Goal: Transaction & Acquisition: Subscribe to service/newsletter

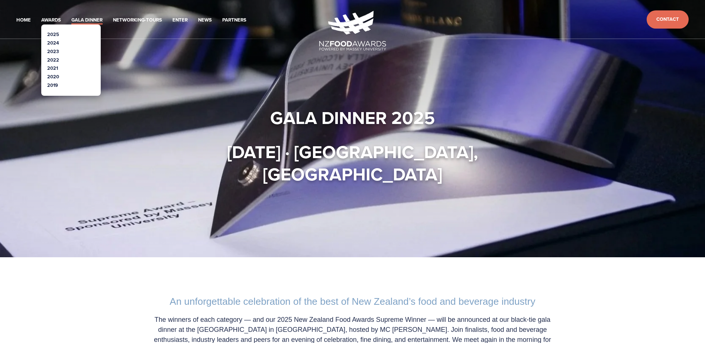
click at [54, 42] on link "2024" at bounding box center [53, 42] width 12 height 7
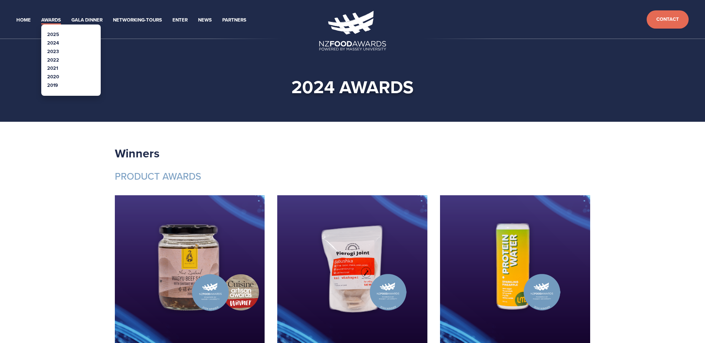
click at [57, 34] on link "2025" at bounding box center [53, 34] width 12 height 7
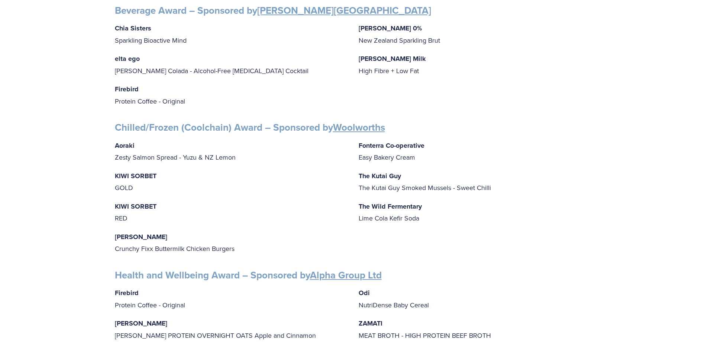
scroll to position [520, 0]
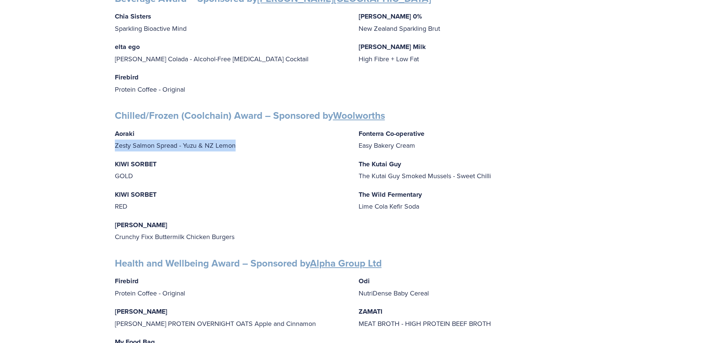
drag, startPoint x: 236, startPoint y: 139, endPoint x: 113, endPoint y: 141, distance: 123.4
click at [113, 141] on div "Finalists PEOPLE AWARDS Emerging Talent: Food Science and Technology – Sponsore…" at bounding box center [353, 246] width 488 height 1243
drag, startPoint x: 113, startPoint y: 141, endPoint x: 132, endPoint y: 142, distance: 19.7
copy p "Zesty Salmon Spread - Yuzu & NZ Lemon"
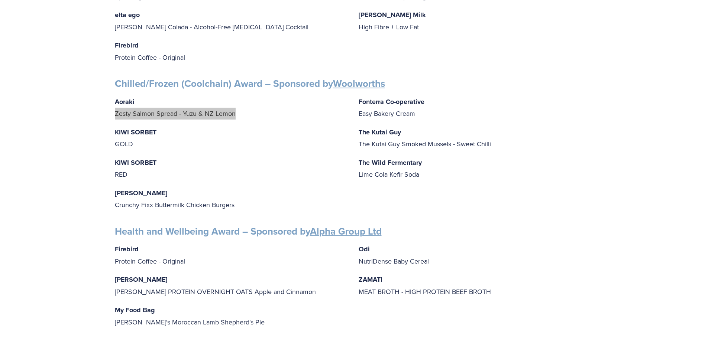
scroll to position [595, 0]
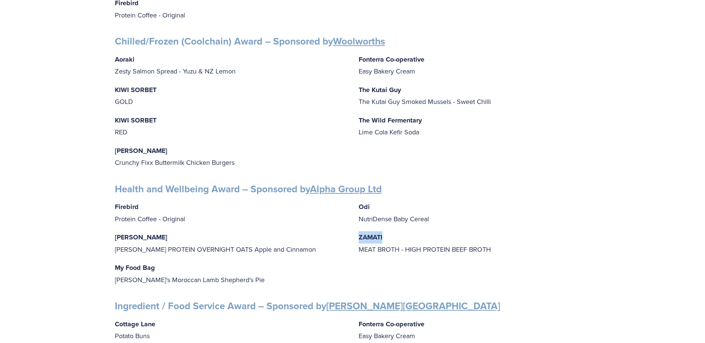
drag, startPoint x: 389, startPoint y: 231, endPoint x: 359, endPoint y: 231, distance: 30.5
click at [359, 232] on p "ZAMATI MEAT BROTH - HIGH PROTEIN BEEF BROTH" at bounding box center [475, 244] width 232 height 24
drag, startPoint x: 359, startPoint y: 231, endPoint x: 372, endPoint y: 232, distance: 13.4
copy strong "ZAMATI"
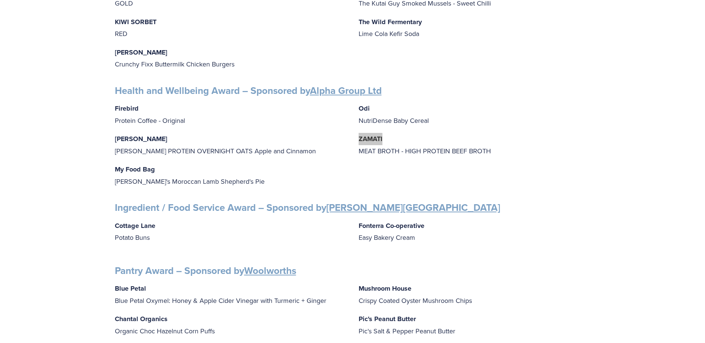
scroll to position [706, 0]
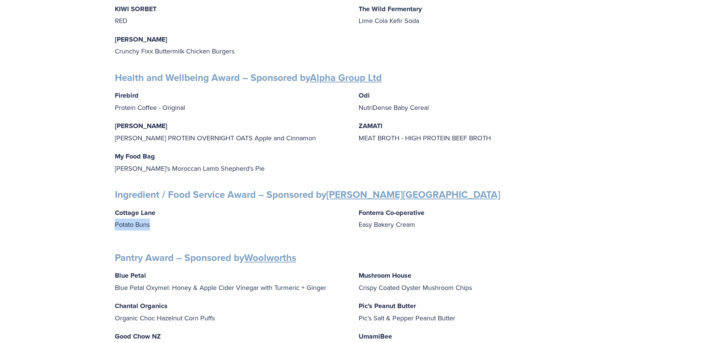
drag, startPoint x: 167, startPoint y: 223, endPoint x: 112, endPoint y: 217, distance: 54.9
click at [112, 217] on div "Finalists PEOPLE AWARDS Emerging Talent: Food Science and Technology – Sponsore…" at bounding box center [353, 60] width 488 height 1243
drag, startPoint x: 112, startPoint y: 217, endPoint x: 119, endPoint y: 217, distance: 7.1
copy p "Potato Buns"
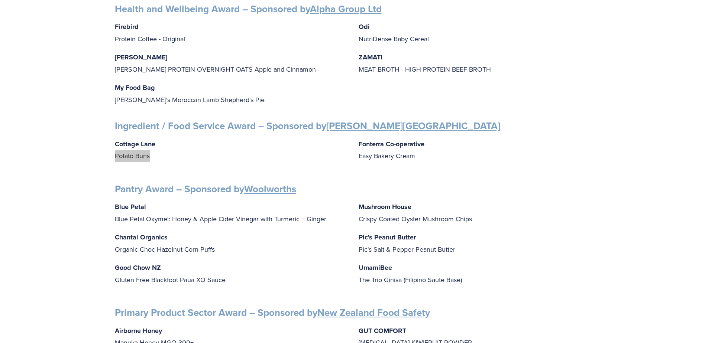
scroll to position [781, 0]
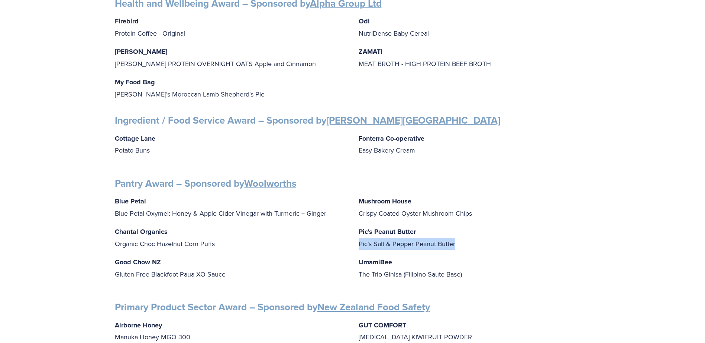
drag, startPoint x: 470, startPoint y: 239, endPoint x: 357, endPoint y: 242, distance: 112.7
click at [357, 242] on div "Blue Petal Blue Petal Oxymel: Honey & Apple Cider Vinegar with Turmeric + Ginge…" at bounding box center [353, 241] width 476 height 91
drag, startPoint x: 357, startPoint y: 242, endPoint x: 372, endPoint y: 241, distance: 15.0
copy p "Pic's Salt & Pepper Peanut Butter"
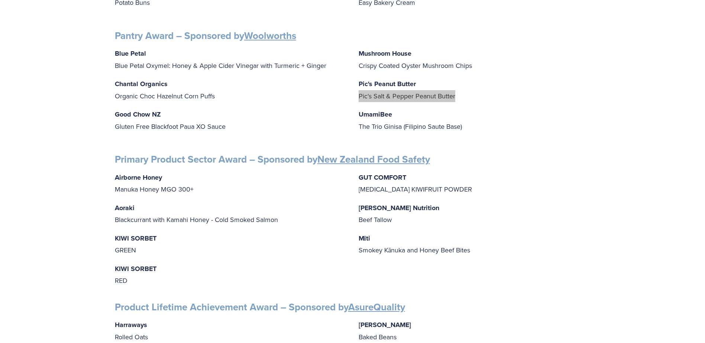
scroll to position [929, 0]
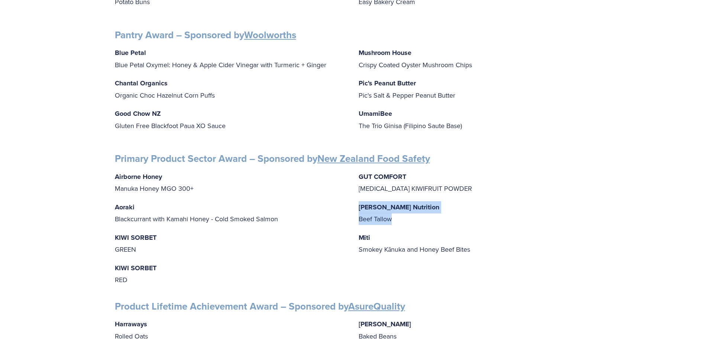
drag, startPoint x: 406, startPoint y: 215, endPoint x: 354, endPoint y: 203, distance: 52.9
click at [354, 203] on div "Airborne Honey Manuka Honey MGO 300+ Aoraki Blackcurrant with Kamahi Honey - Co…" at bounding box center [353, 228] width 476 height 115
drag, startPoint x: 354, startPoint y: 203, endPoint x: 368, endPoint y: 203, distance: 14.5
copy p "Mitchells Nutrition Beef Tallow"
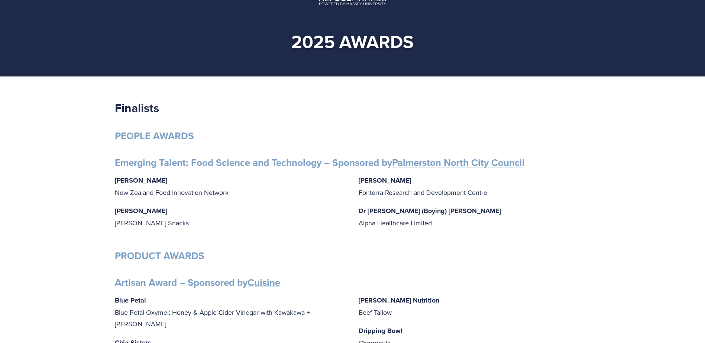
scroll to position [0, 0]
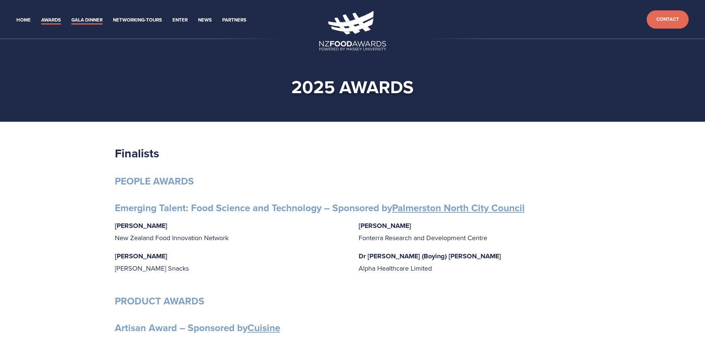
click at [91, 21] on link "Gala Dinner" at bounding box center [86, 20] width 31 height 9
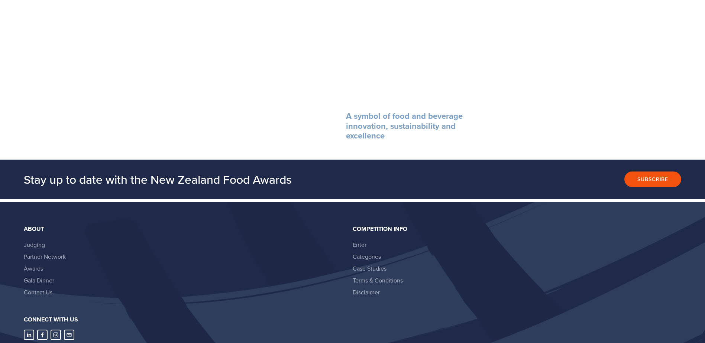
scroll to position [929, 0]
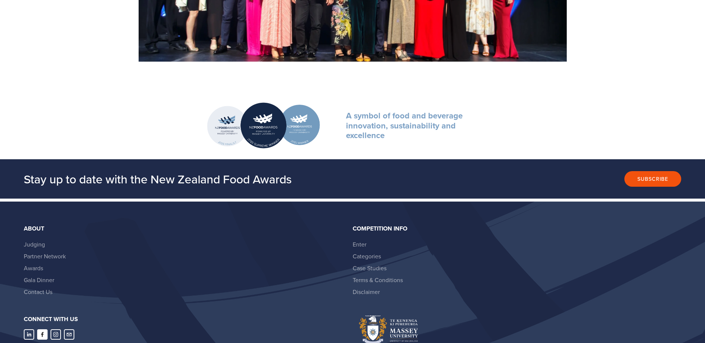
drag, startPoint x: 28, startPoint y: 333, endPoint x: 37, endPoint y: 334, distance: 9.7
click at [35, 244] on link "Judging" at bounding box center [34, 245] width 21 height 8
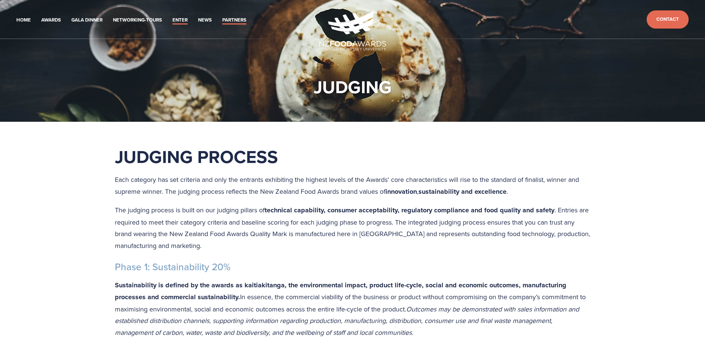
click at [235, 20] on link "Partners" at bounding box center [234, 20] width 24 height 9
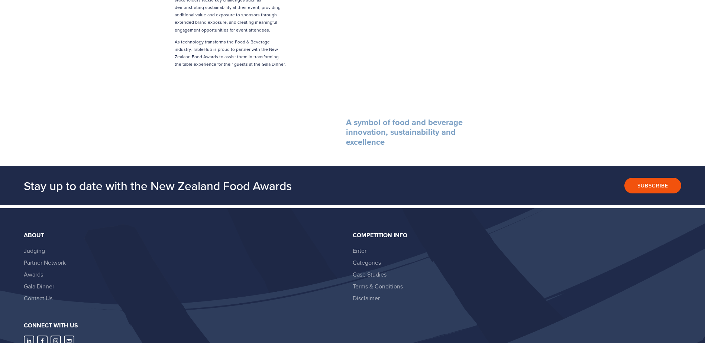
scroll to position [1853, 0]
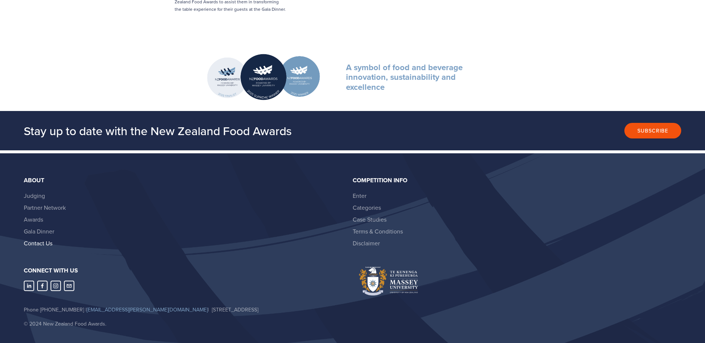
click at [46, 239] on link "Contact Us" at bounding box center [38, 243] width 29 height 8
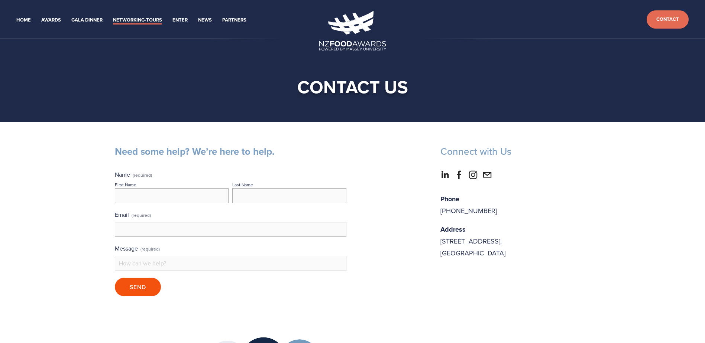
click at [135, 19] on link "Networking-Tours" at bounding box center [137, 20] width 49 height 9
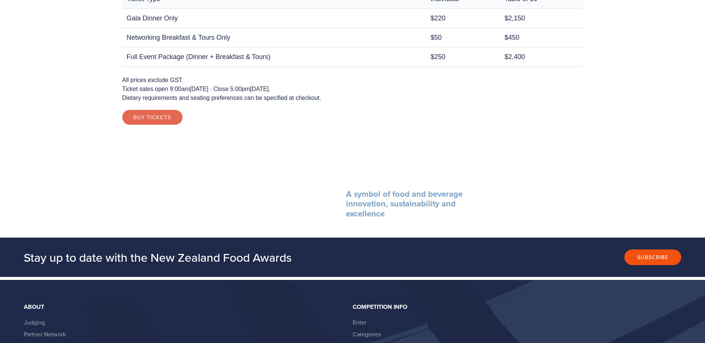
scroll to position [818, 0]
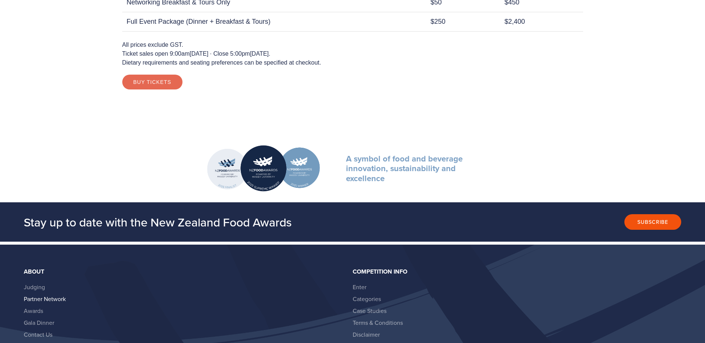
click at [51, 295] on link "Partner Network" at bounding box center [45, 299] width 42 height 8
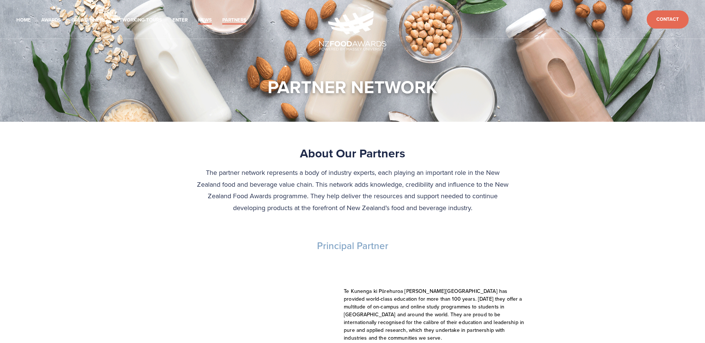
click at [200, 20] on link "News" at bounding box center [205, 20] width 14 height 9
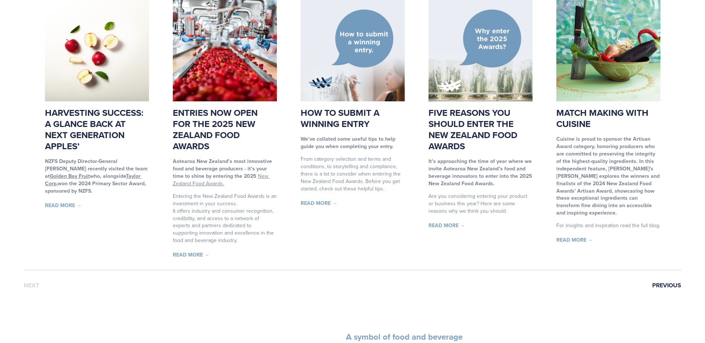
scroll to position [732, 0]
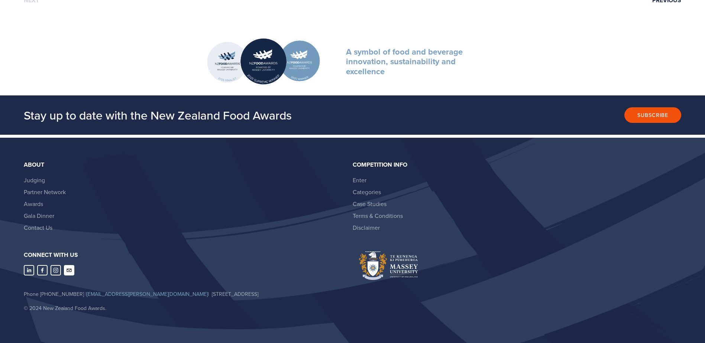
click at [67, 271] on use "nzfoodawards@massey.ac.nz" at bounding box center [69, 270] width 10 height 10
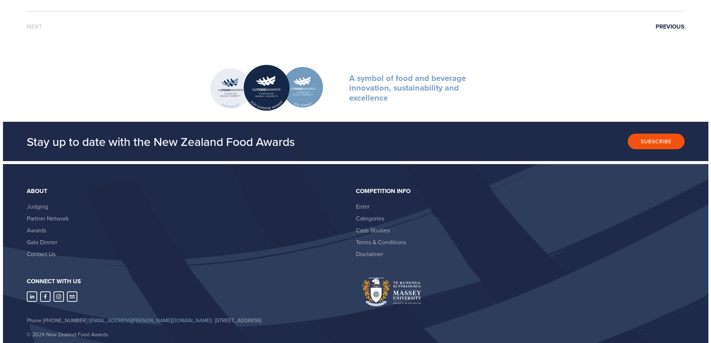
scroll to position [509, 0]
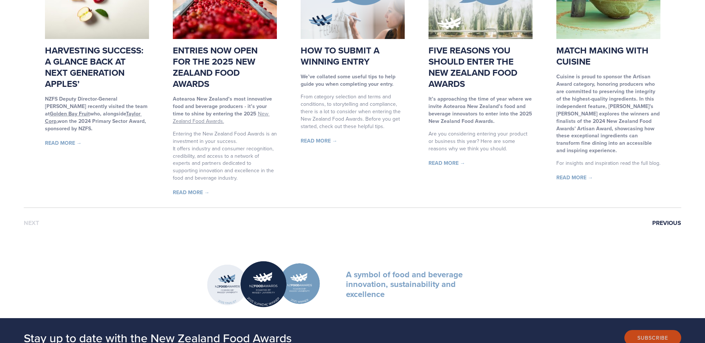
click at [648, 341] on button "Subscribe" at bounding box center [653, 338] width 57 height 16
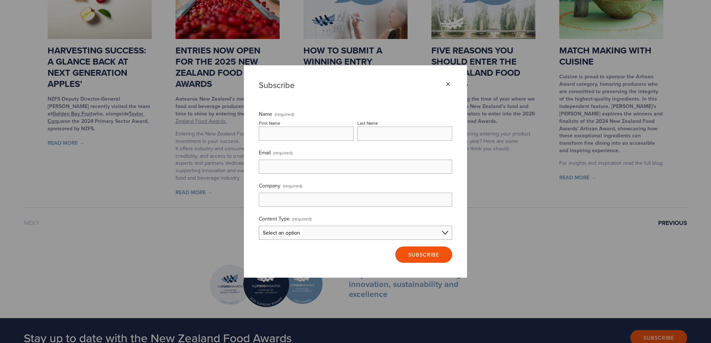
click at [304, 133] on input "First Name" at bounding box center [306, 134] width 95 height 14
type input "Tim"
type input "Morton"
type input "tim@vacpack.co.nz"
type input "Vacpack"
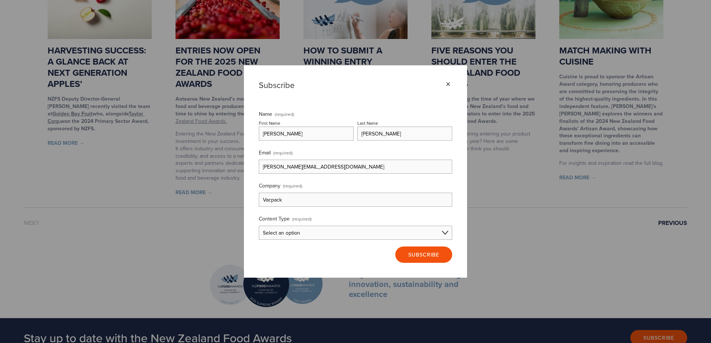
click at [300, 239] on select "Select an option Consumer Content Entrant Content Partner Content I'm not sure" at bounding box center [355, 233] width 193 height 14
select select "Partner Content"
click at [259, 226] on select "Select an option Consumer Content Entrant Content Partner Content I'm not sure" at bounding box center [355, 233] width 193 height 14
click at [410, 256] on span "Subscribe" at bounding box center [423, 254] width 31 height 7
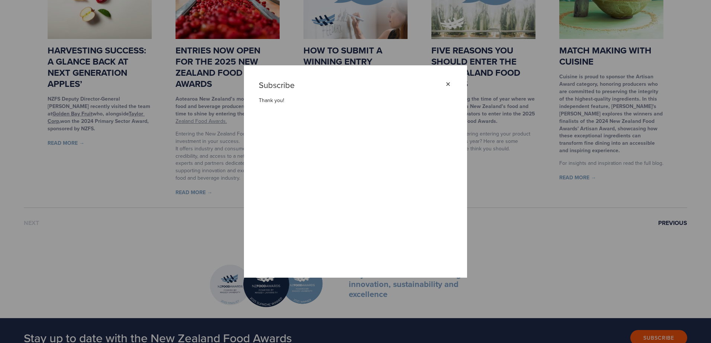
click at [448, 84] on div "×" at bounding box center [448, 84] width 8 height 8
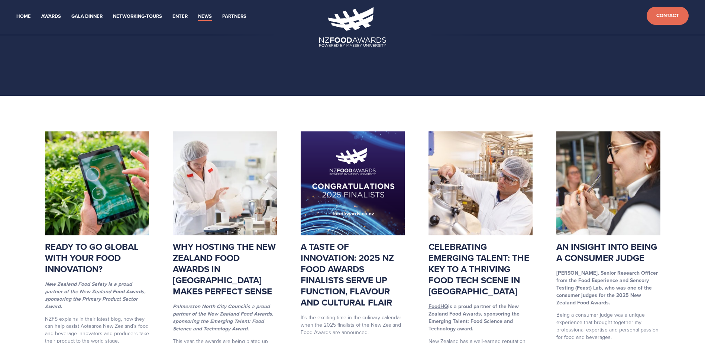
scroll to position [0, 0]
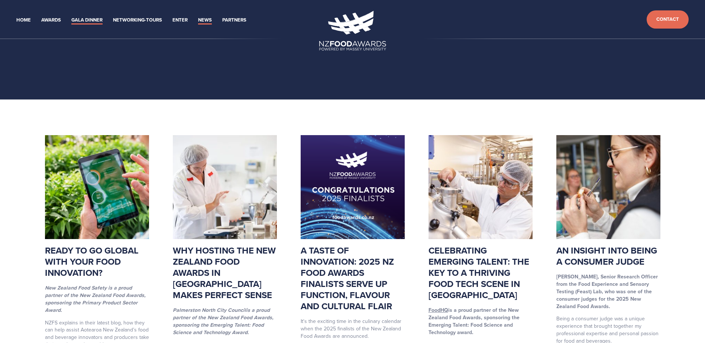
click at [86, 18] on link "Gala Dinner" at bounding box center [86, 20] width 31 height 9
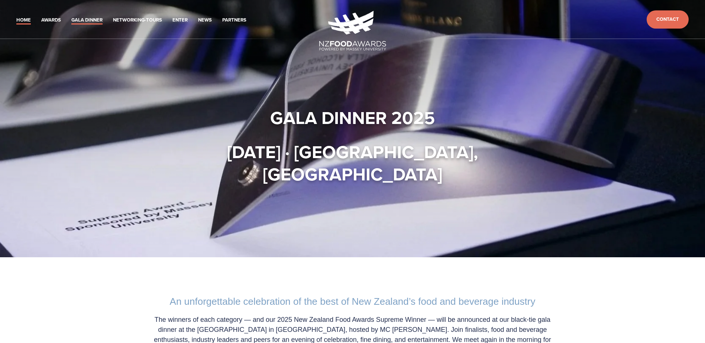
click at [18, 21] on link "Home" at bounding box center [23, 20] width 14 height 9
